Goal: Information Seeking & Learning: Learn about a topic

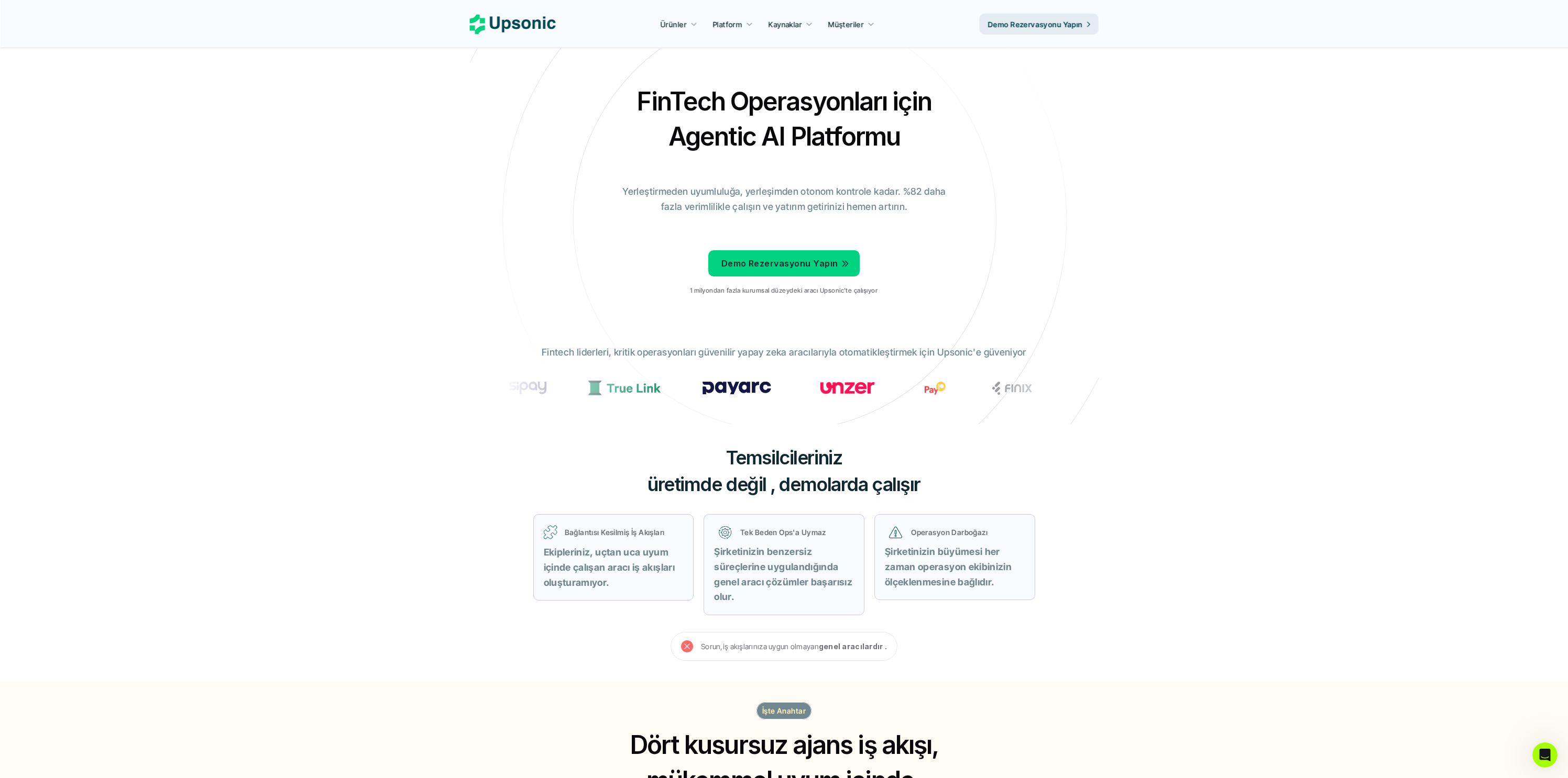
click at [488, 188] on div "FinTech Operasyonları için Agentic AI Platformu Yerleştirmeden uyumluluğa, yerl…" at bounding box center [784, 193] width 613 height 220
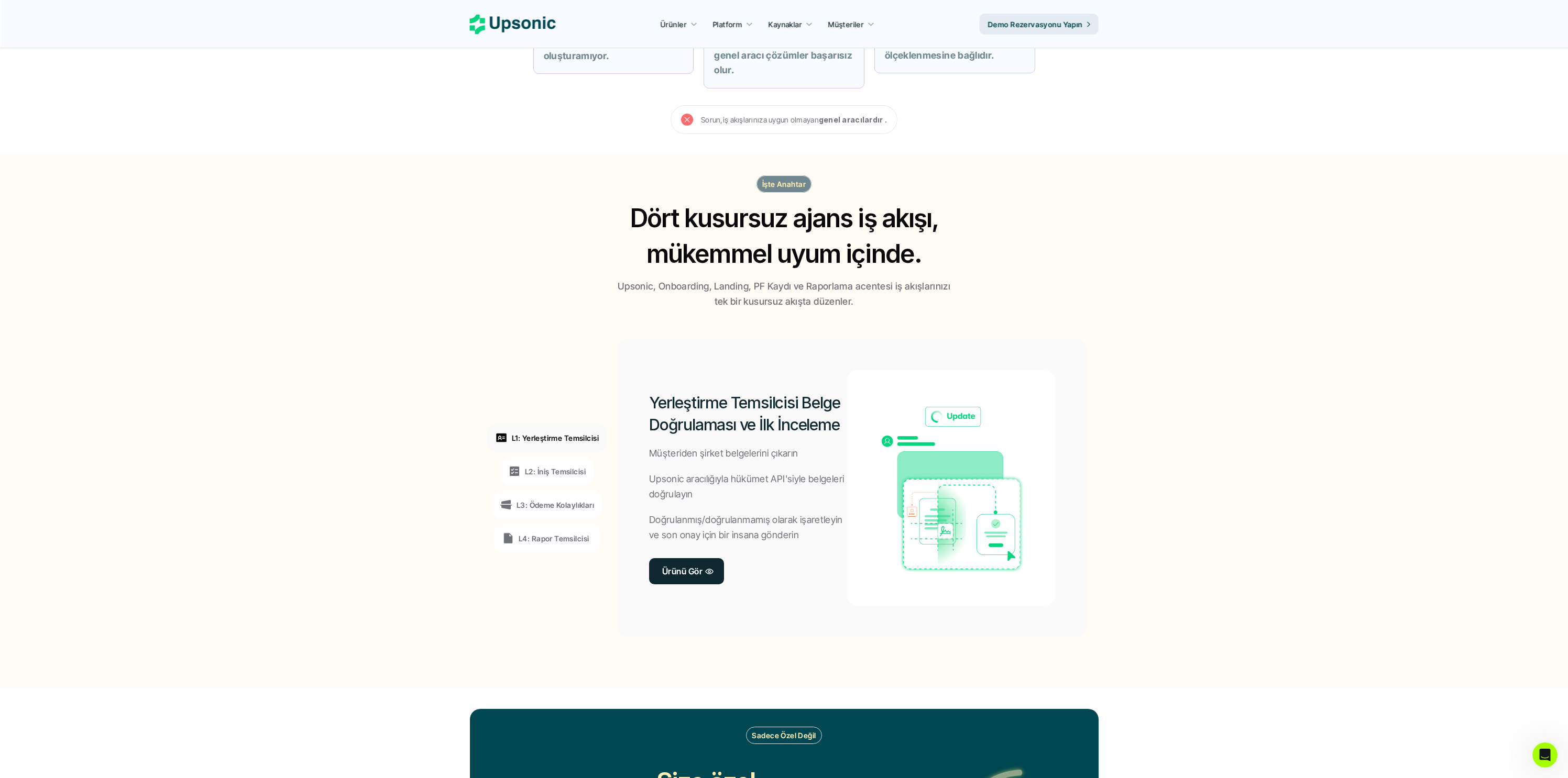
scroll to position [527, 0]
click at [573, 463] on div "L2: İniş Temsilcisi" at bounding box center [547, 471] width 93 height 28
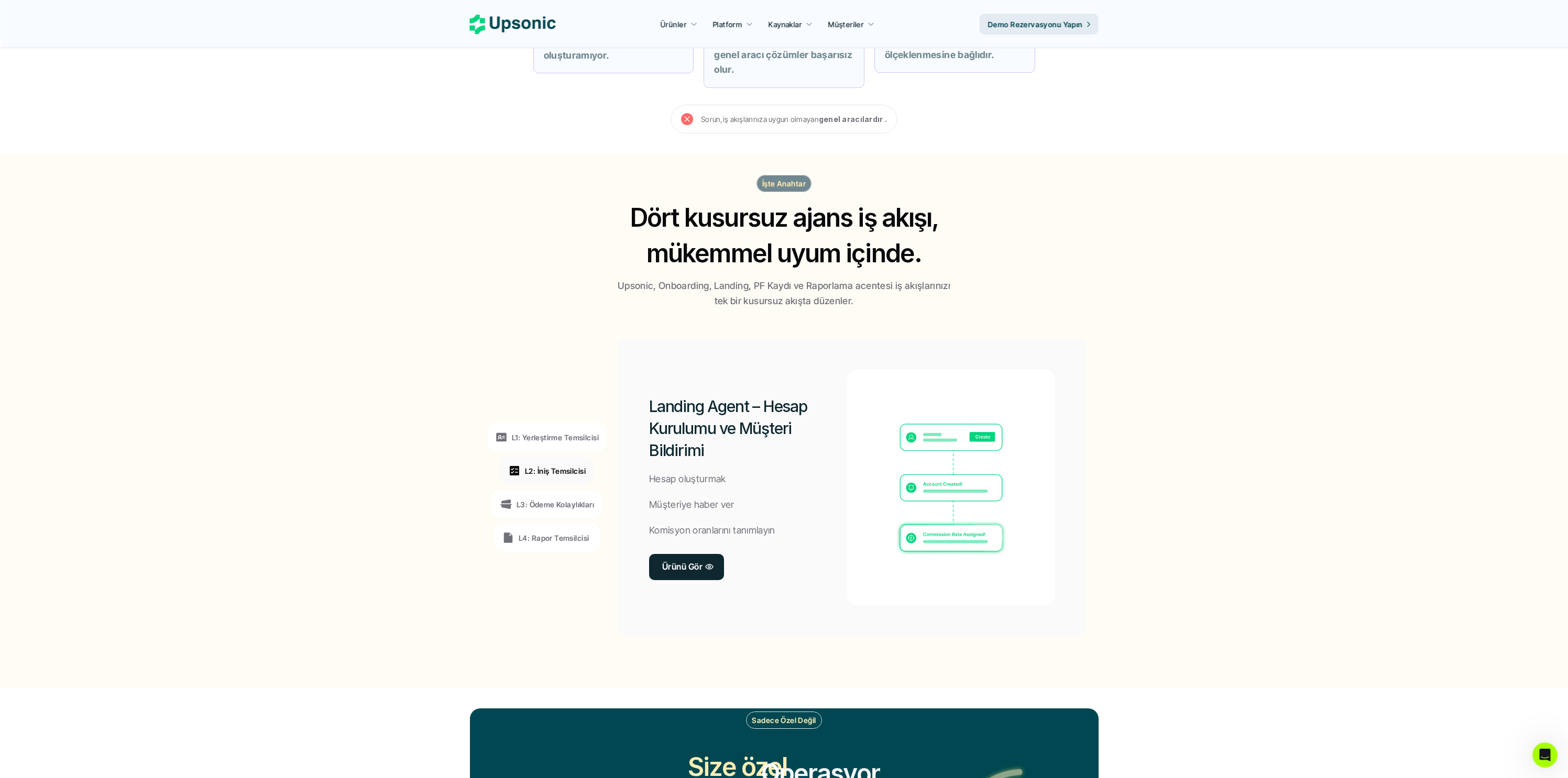
click at [578, 439] on font "L1: Yerleştirme Temsilcisi" at bounding box center [555, 437] width 87 height 9
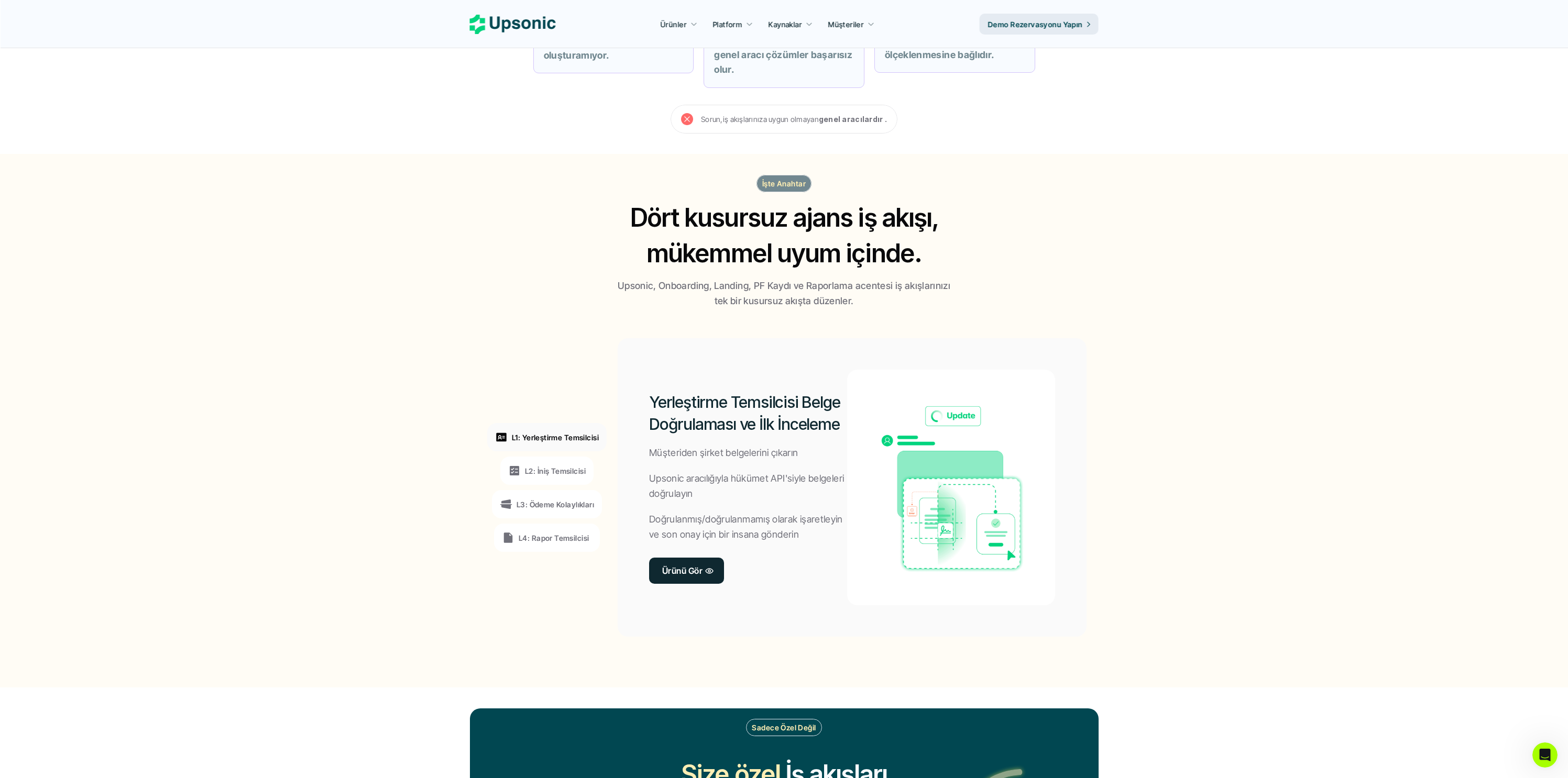
click at [574, 503] on font "L3: Ödeme Kolaylıkları" at bounding box center [555, 504] width 78 height 9
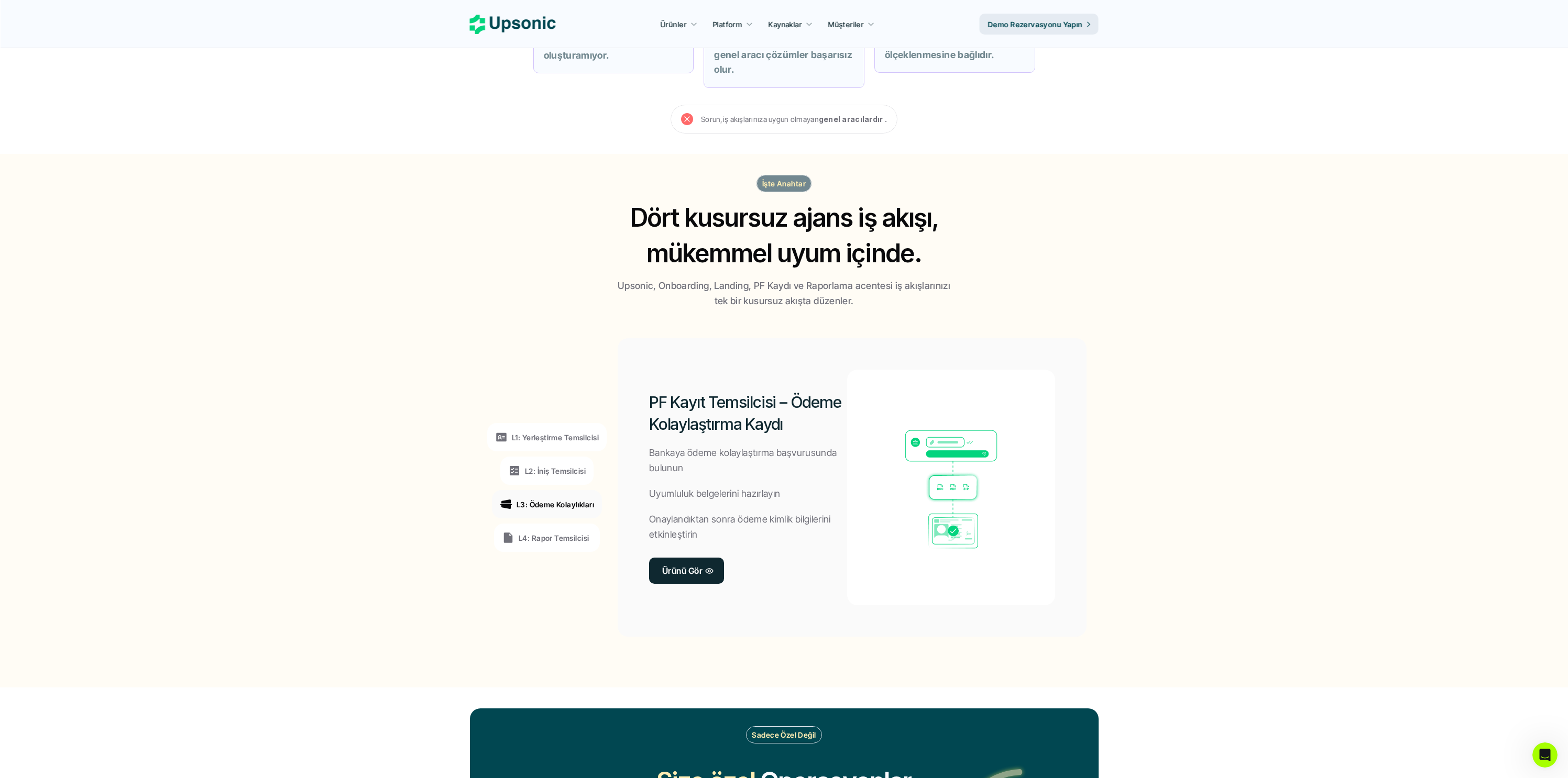
click at [591, 539] on div "L4: Rapor Temsilcisi" at bounding box center [547, 538] width 90 height 13
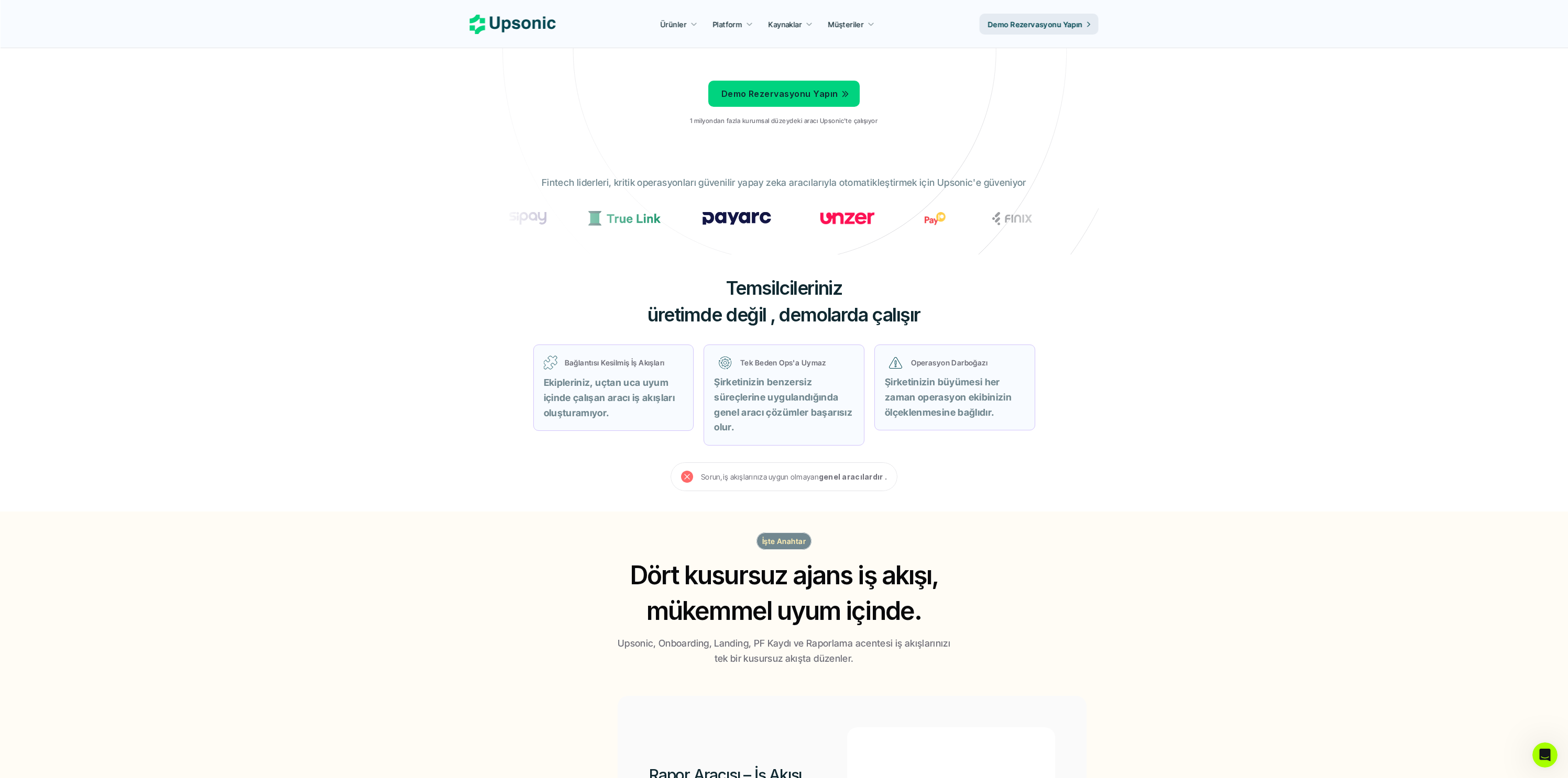
scroll to position [0, 0]
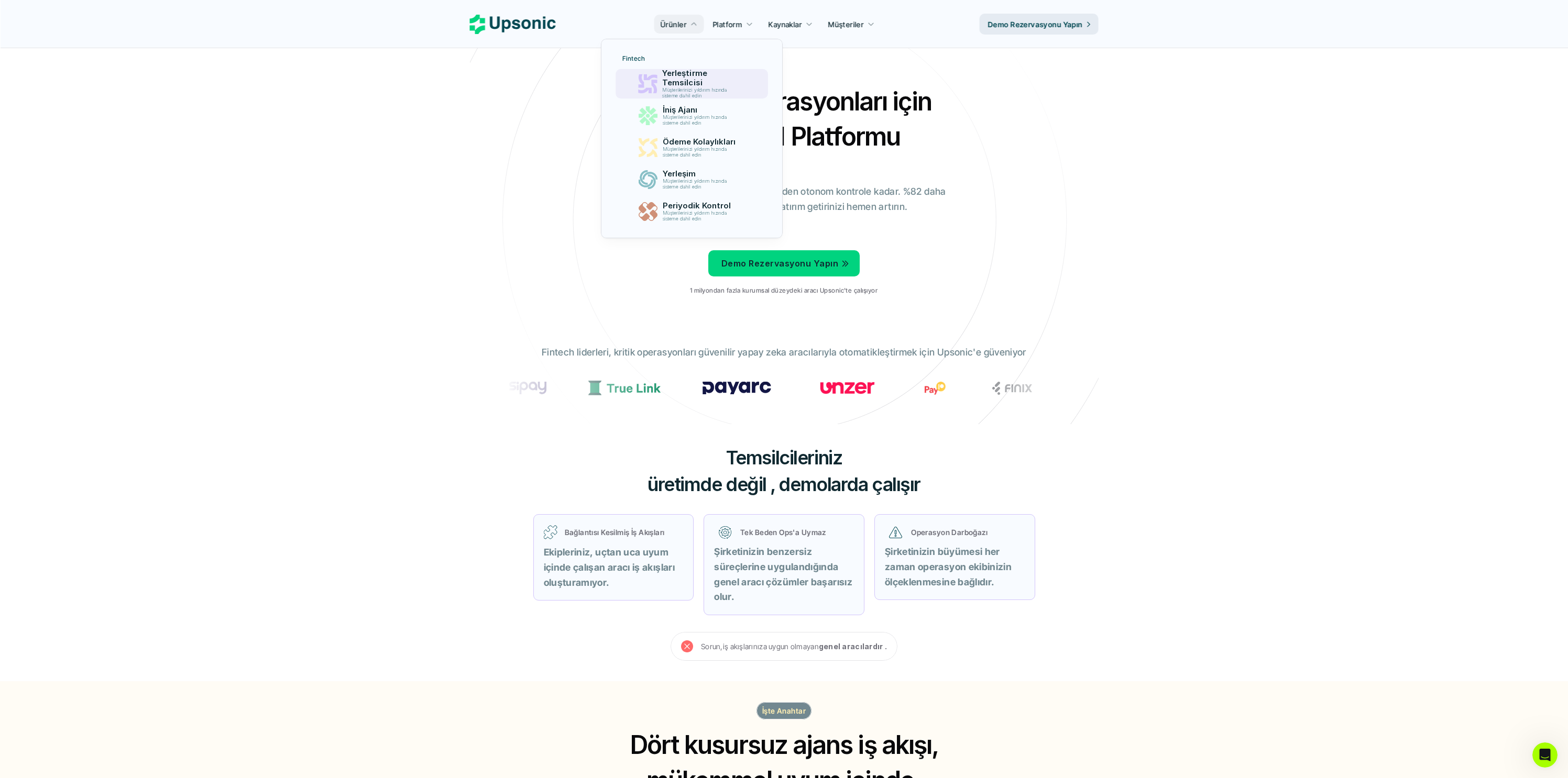
click at [683, 73] on font "Yerleştirme Temsilcisi" at bounding box center [685, 77] width 47 height 19
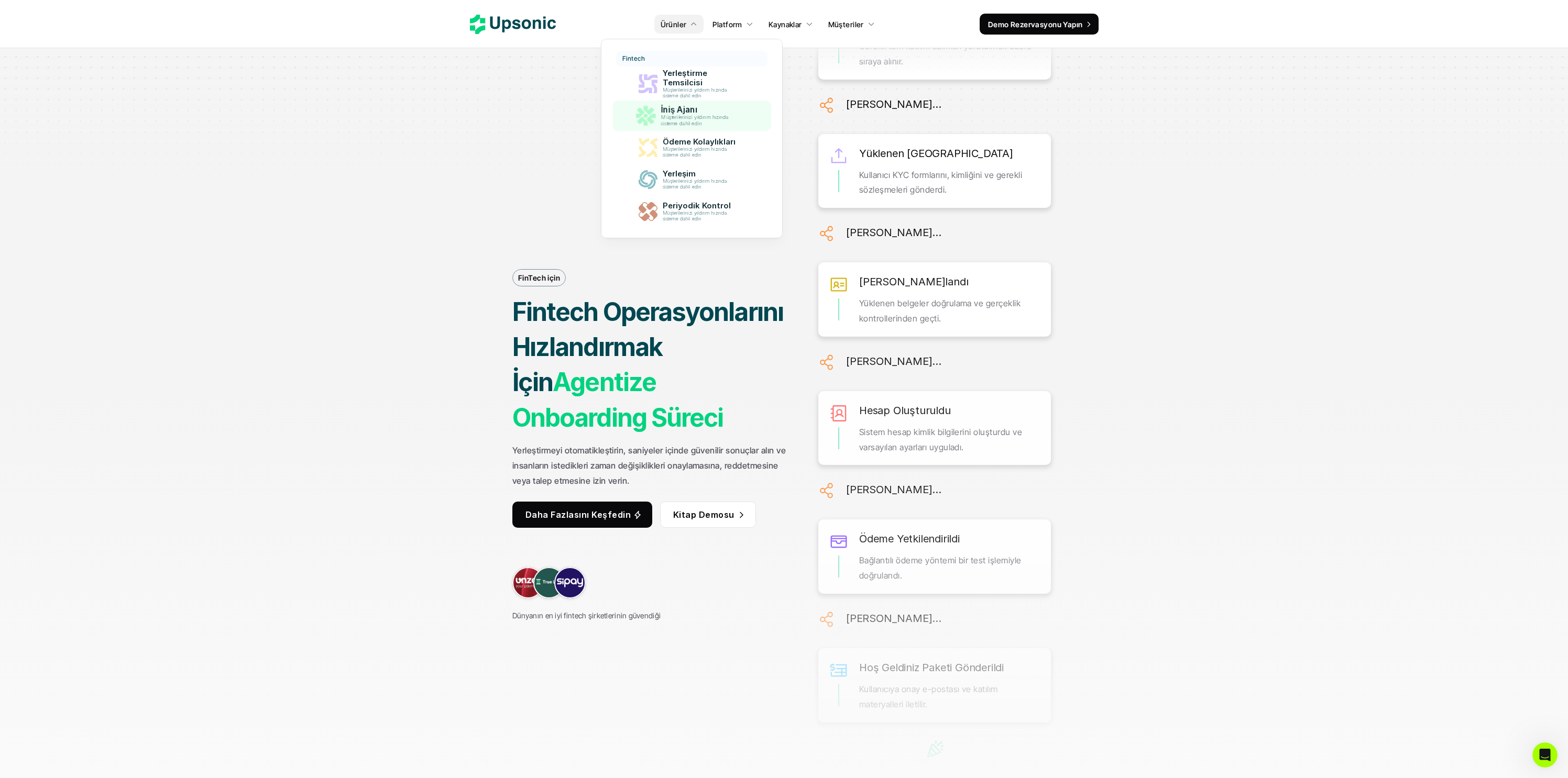
click at [694, 120] on font "Müşterilerinizi yıldırım hızında sisteme dahil edin" at bounding box center [696, 120] width 69 height 12
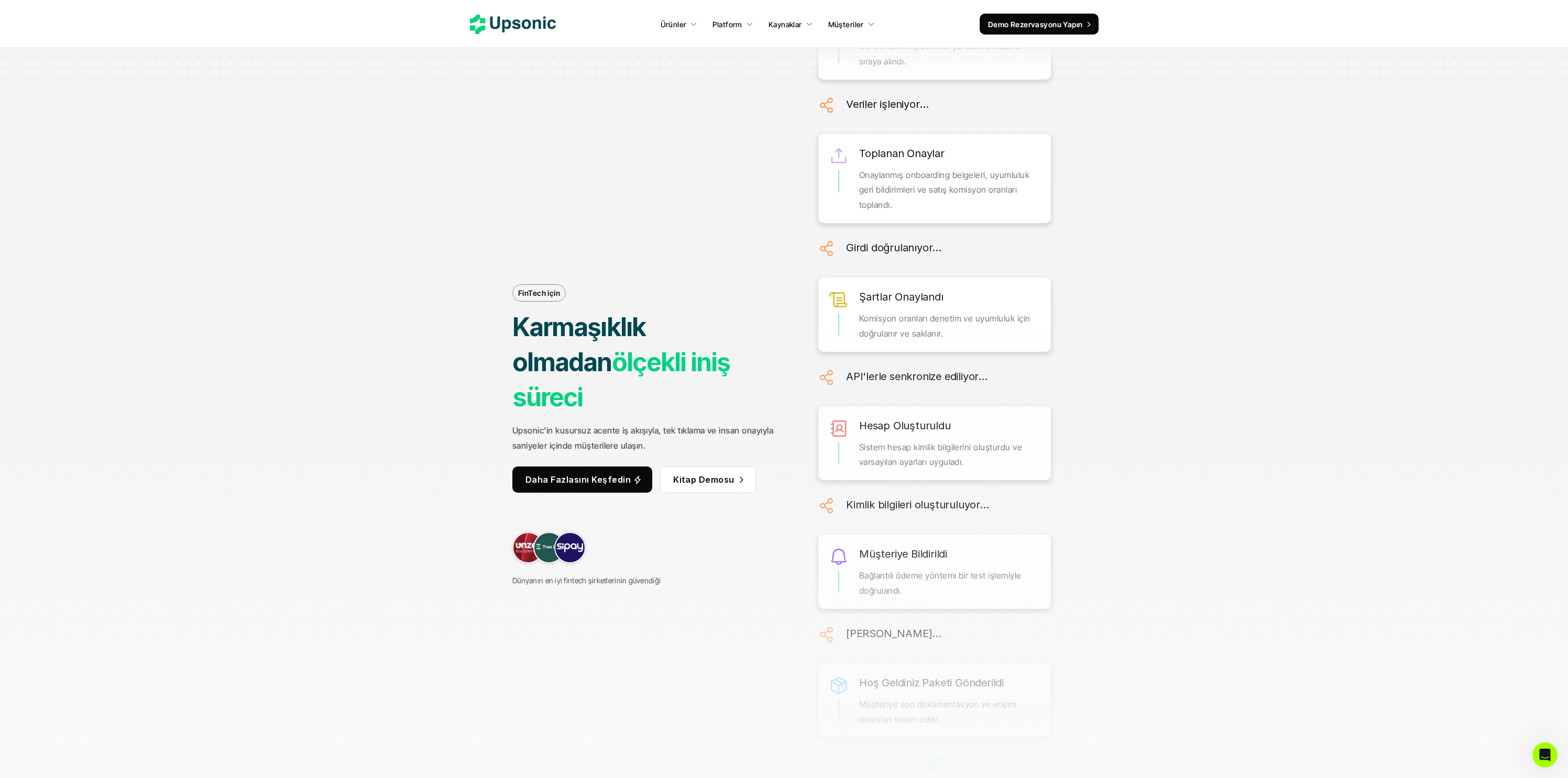
drag, startPoint x: 954, startPoint y: 390, endPoint x: 1002, endPoint y: 393, distance: 48.1
click at [1002, 568] on p "Bağlantılı ödeme yöntemi bir test işlemiyle doğrulandı." at bounding box center [949, 583] width 182 height 30
click at [398, 407] on div "FinTech için Karmaşıklık olmadan ölçekli iniş süreci Upsonic'in kusursuz acente…" at bounding box center [784, 389] width 785 height 778
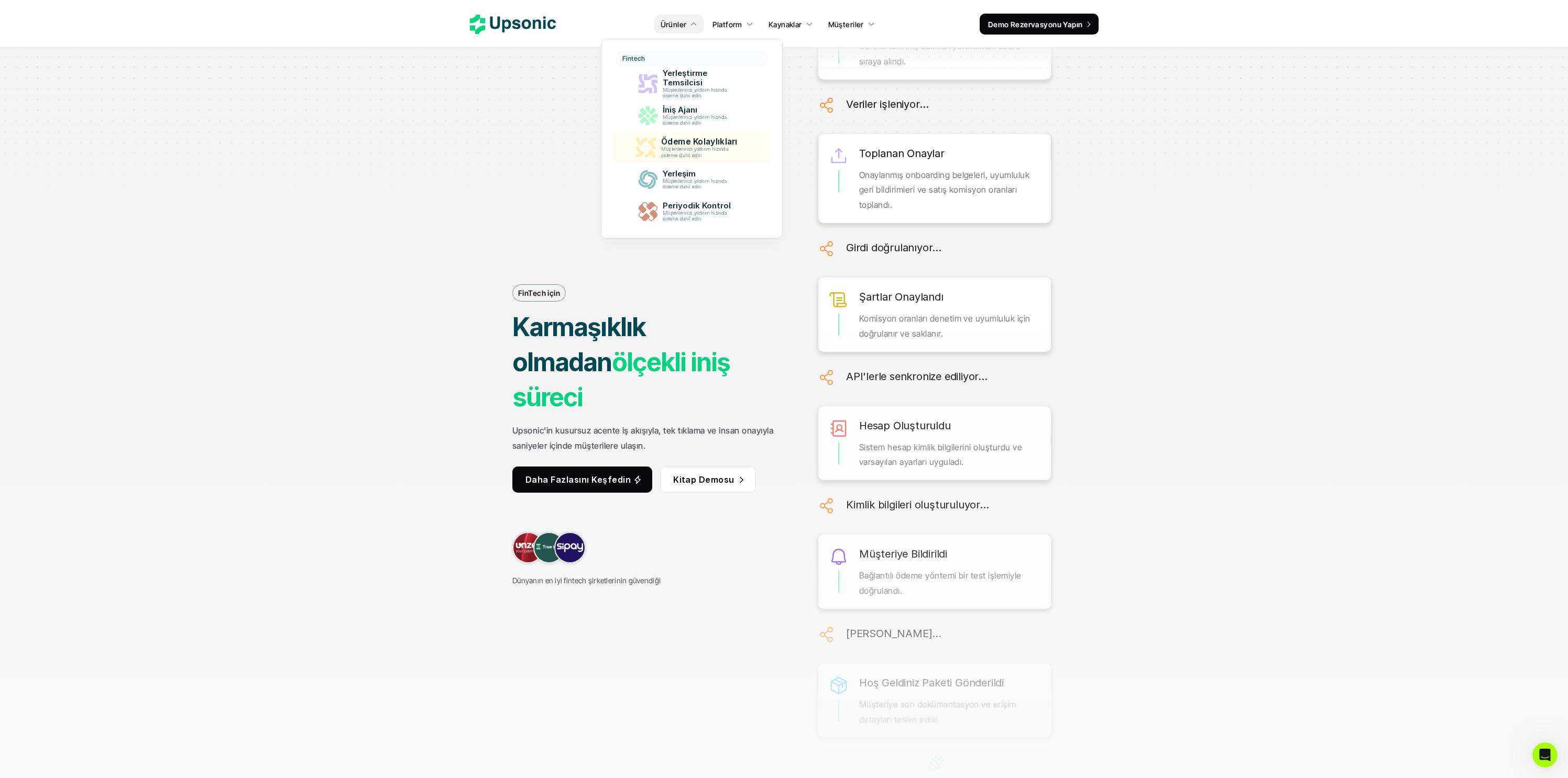
click at [719, 157] on p "Müşterilerinizi yıldırım hızında sisteme dahil edin" at bounding box center [701, 152] width 80 height 12
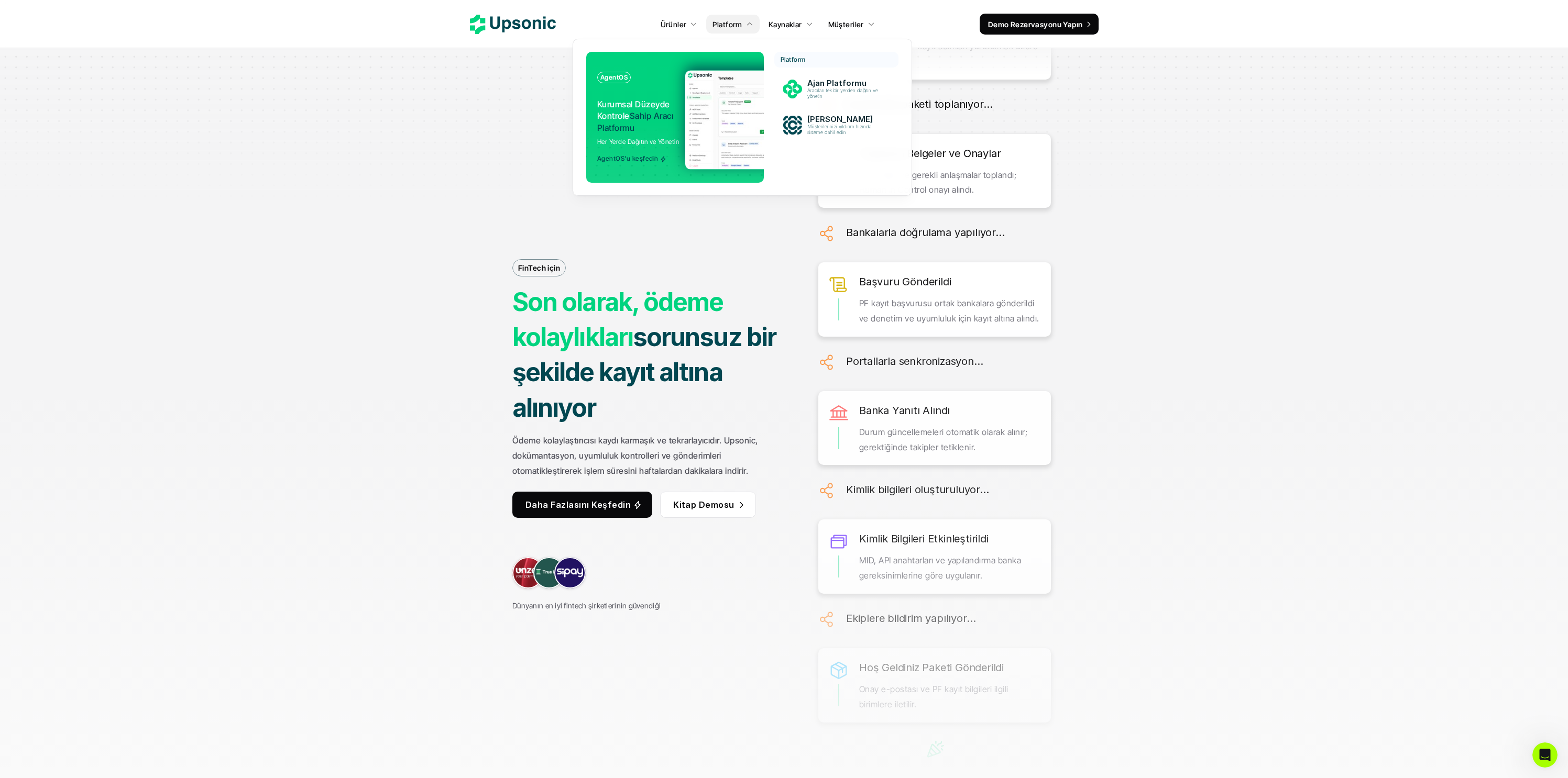
click at [652, 114] on font "Sahip Aracı Platformu" at bounding box center [636, 121] width 78 height 22
click at [685, 87] on img at bounding box center [787, 119] width 203 height 99
click at [727, 92] on img at bounding box center [787, 119] width 203 height 99
click at [822, 92] on font "Aracıları tek bir yerden dağıtın ve yönetin" at bounding box center [843, 93] width 75 height 12
click at [821, 116] on font "[PERSON_NAME]" at bounding box center [838, 119] width 66 height 10
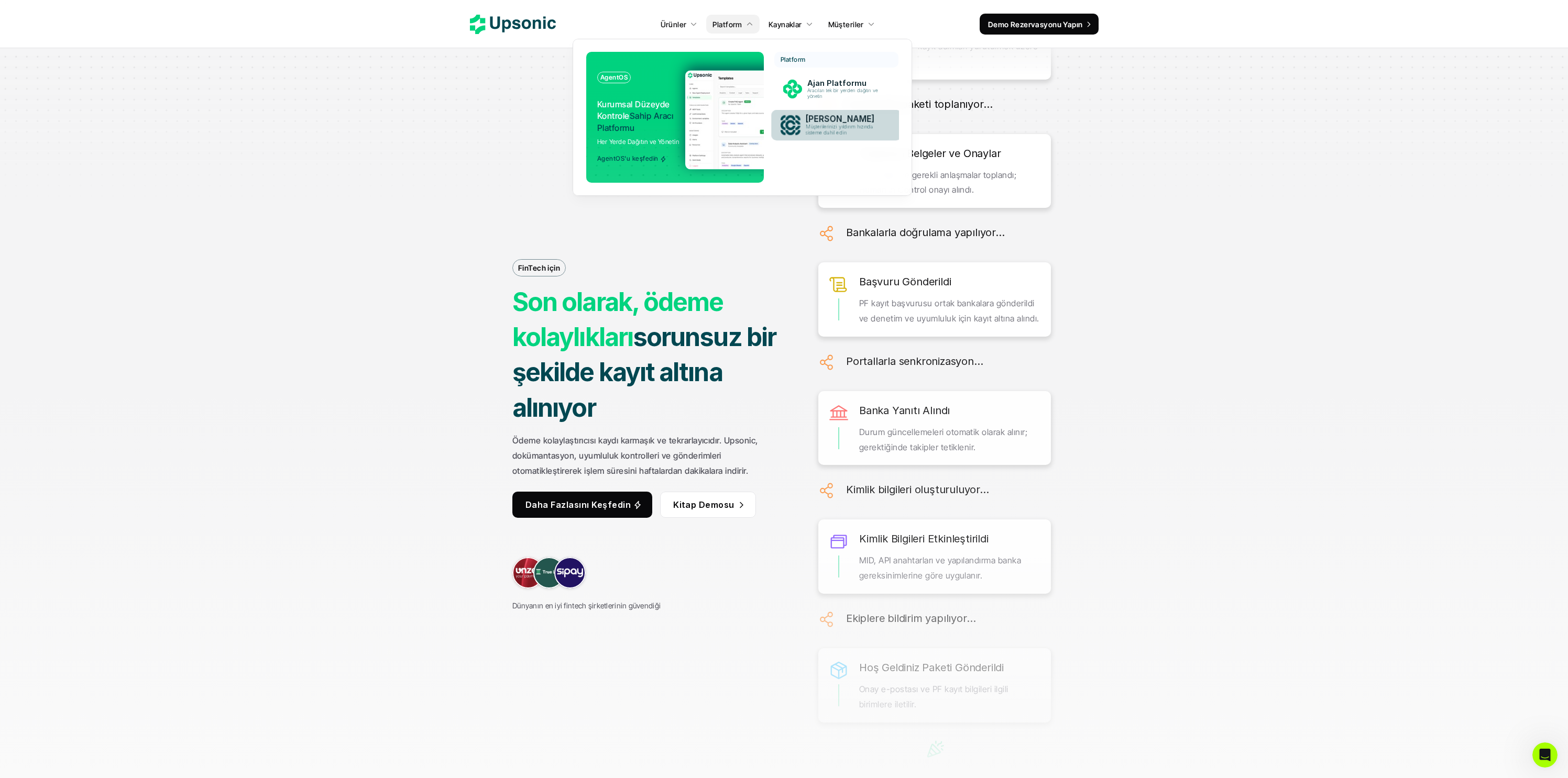
click at [821, 116] on font "[PERSON_NAME]" at bounding box center [839, 119] width 69 height 11
click at [818, 92] on font "Aracıları tek bir yerden dağıtın ve yönetin" at bounding box center [843, 93] width 75 height 12
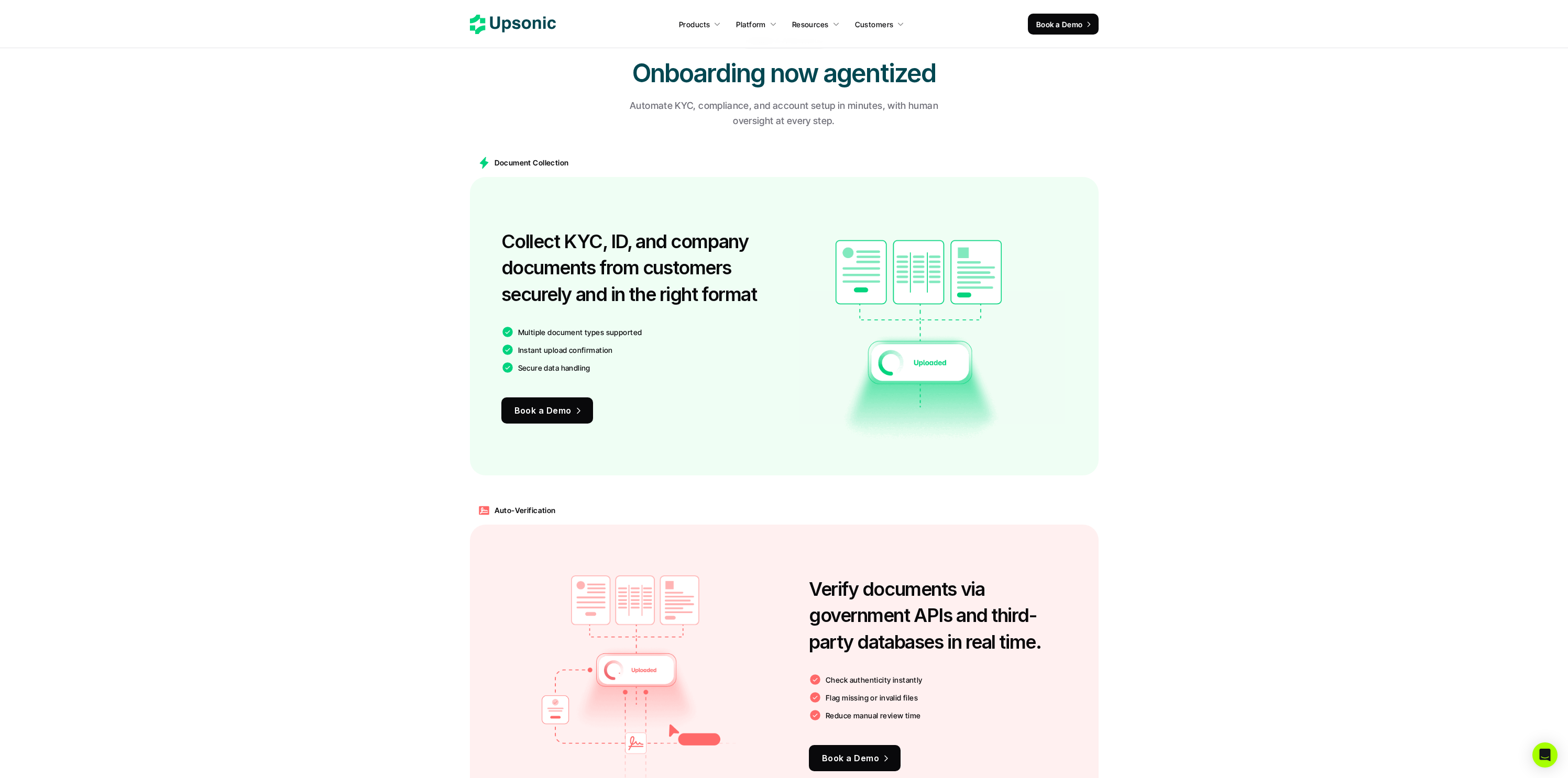
scroll to position [906, 0]
